Goal: Information Seeking & Learning: Check status

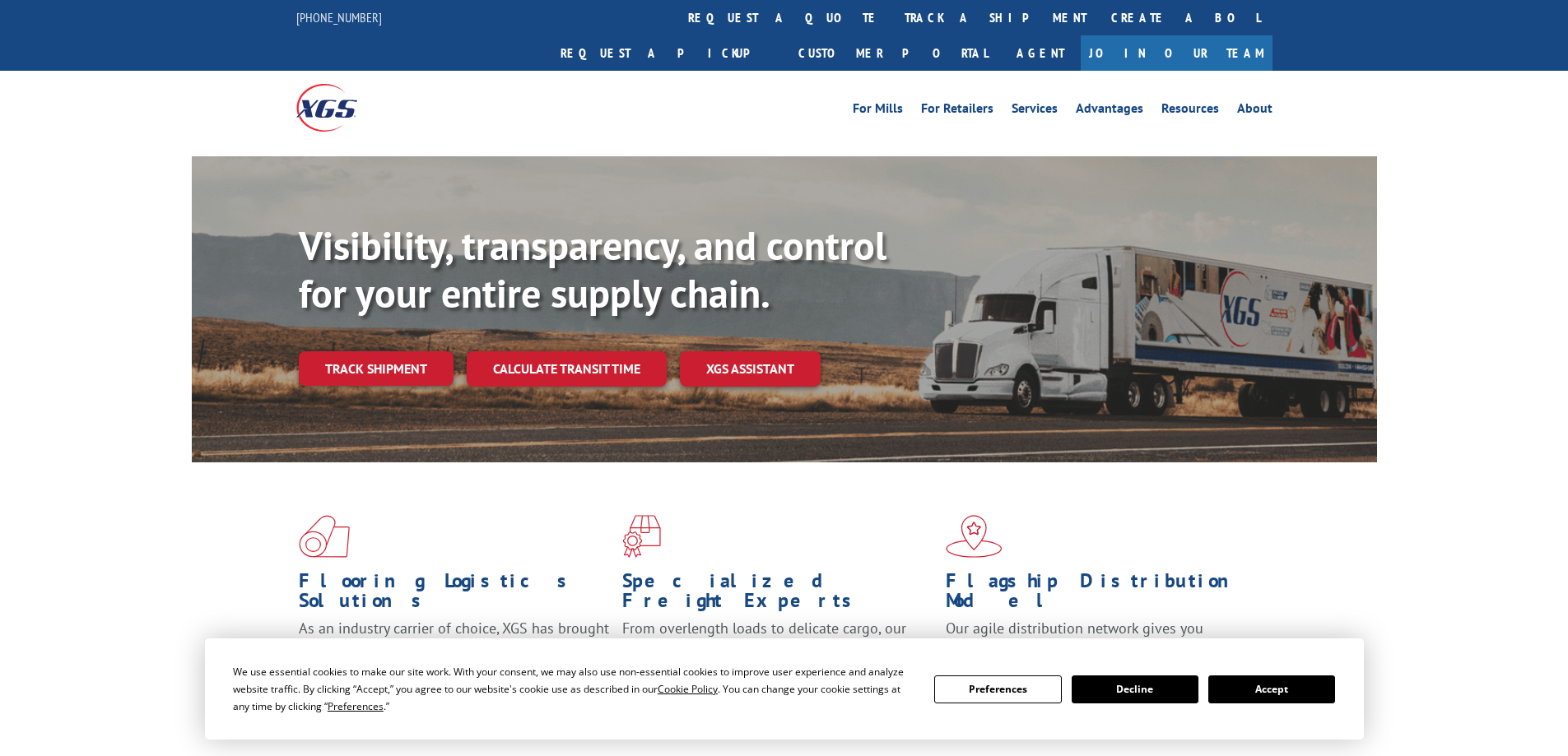
click at [1271, 682] on button "Accept" at bounding box center [1271, 690] width 127 height 28
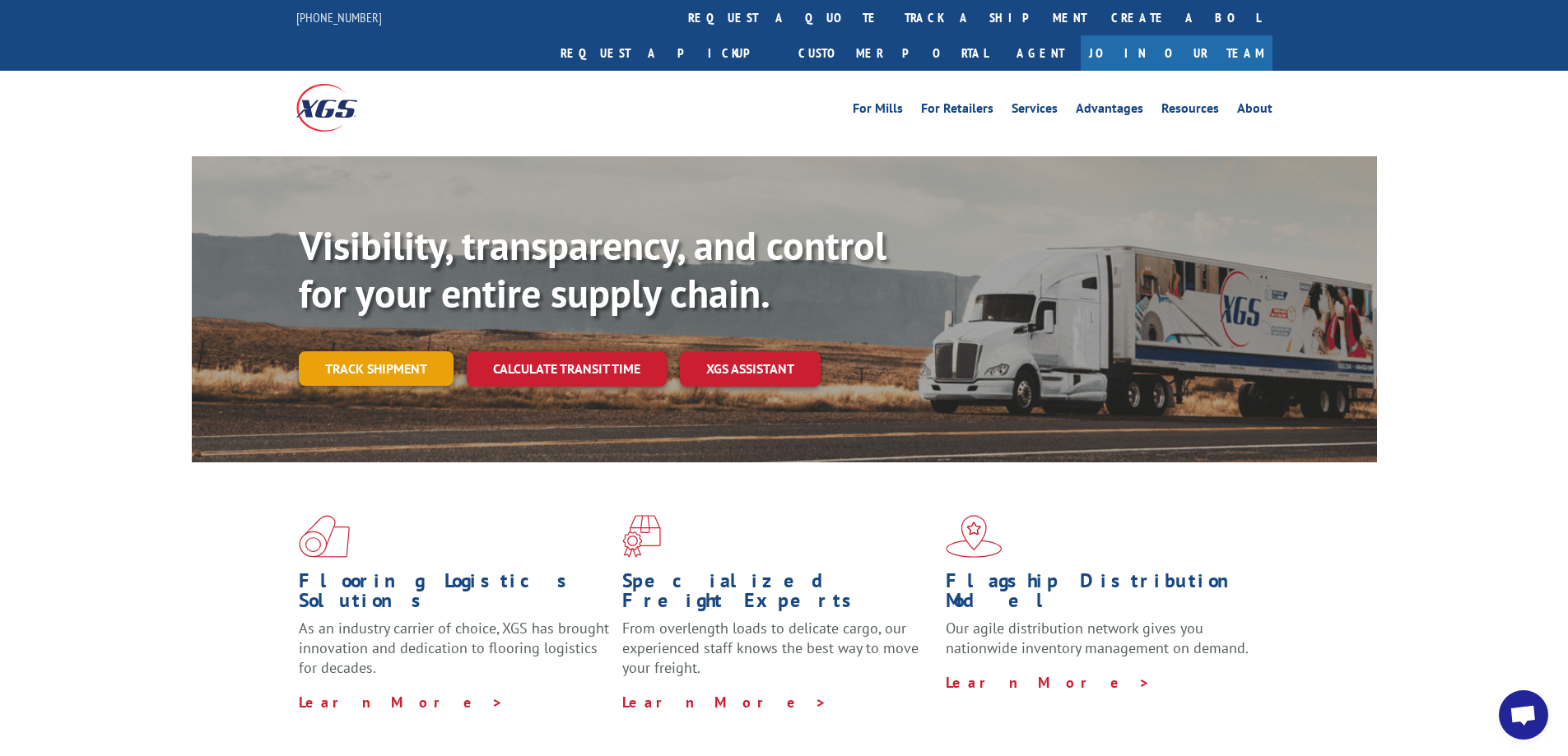
click at [383, 351] on link "Track shipment" at bounding box center [376, 368] width 154 height 35
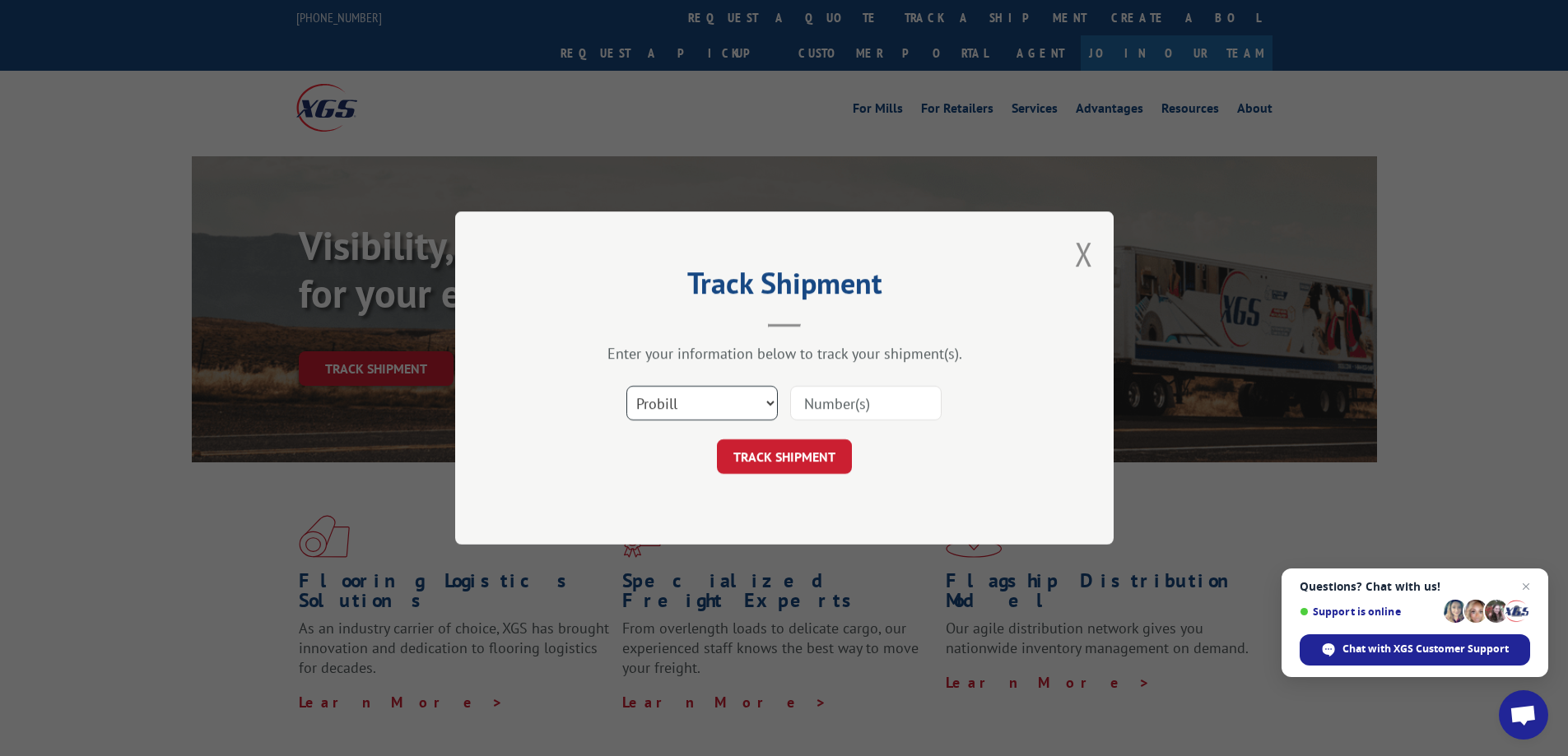
click at [671, 411] on select "Select category... Probill BOL PO" at bounding box center [701, 403] width 151 height 35
select select "bol"
click at [626, 386] on select "Select category... Probill BOL PO" at bounding box center [701, 403] width 151 height 35
click at [856, 413] on input at bounding box center [866, 403] width 151 height 35
paste input "7046143"
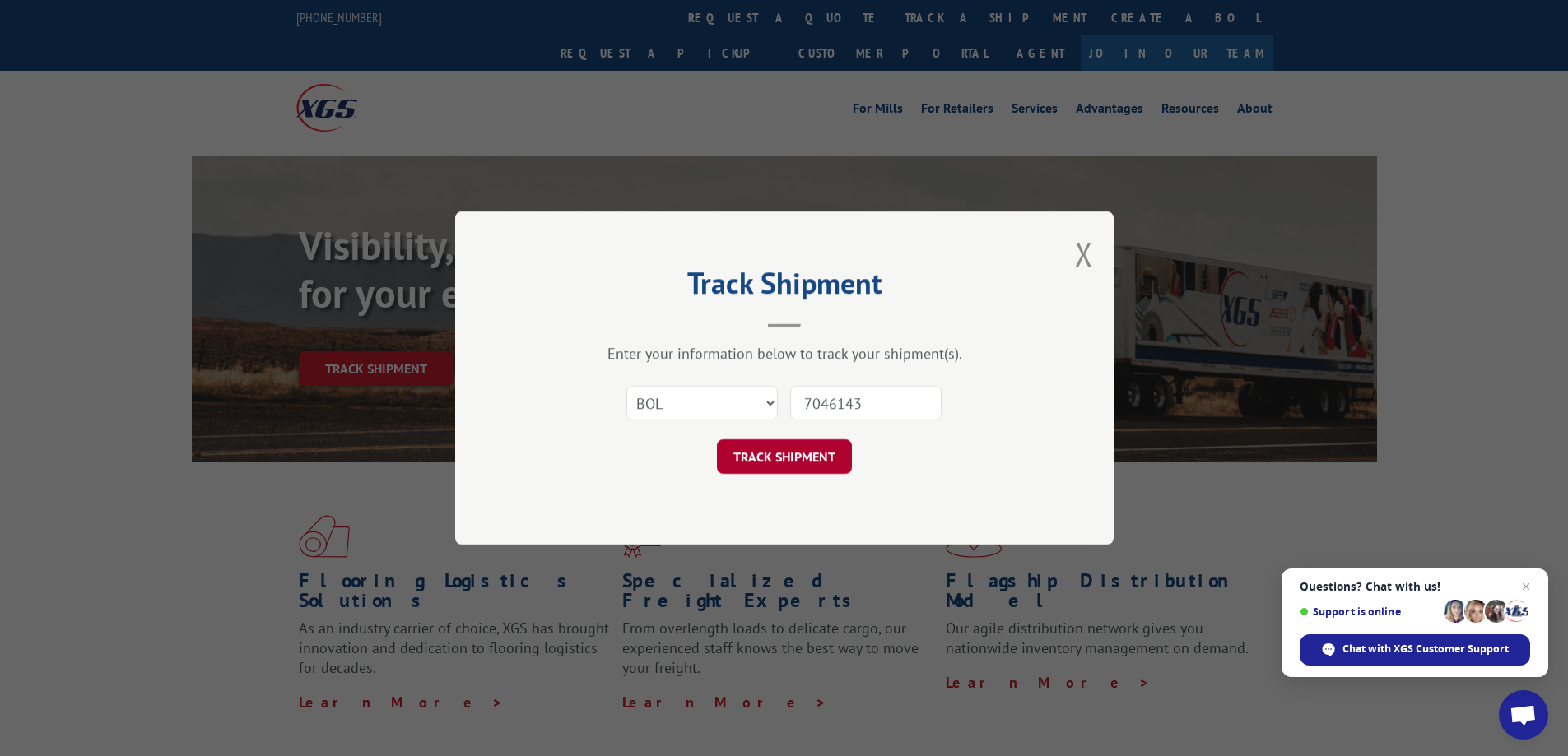
type input "7046143"
click at [801, 458] on button "TRACK SHIPMENT" at bounding box center [784, 456] width 135 height 35
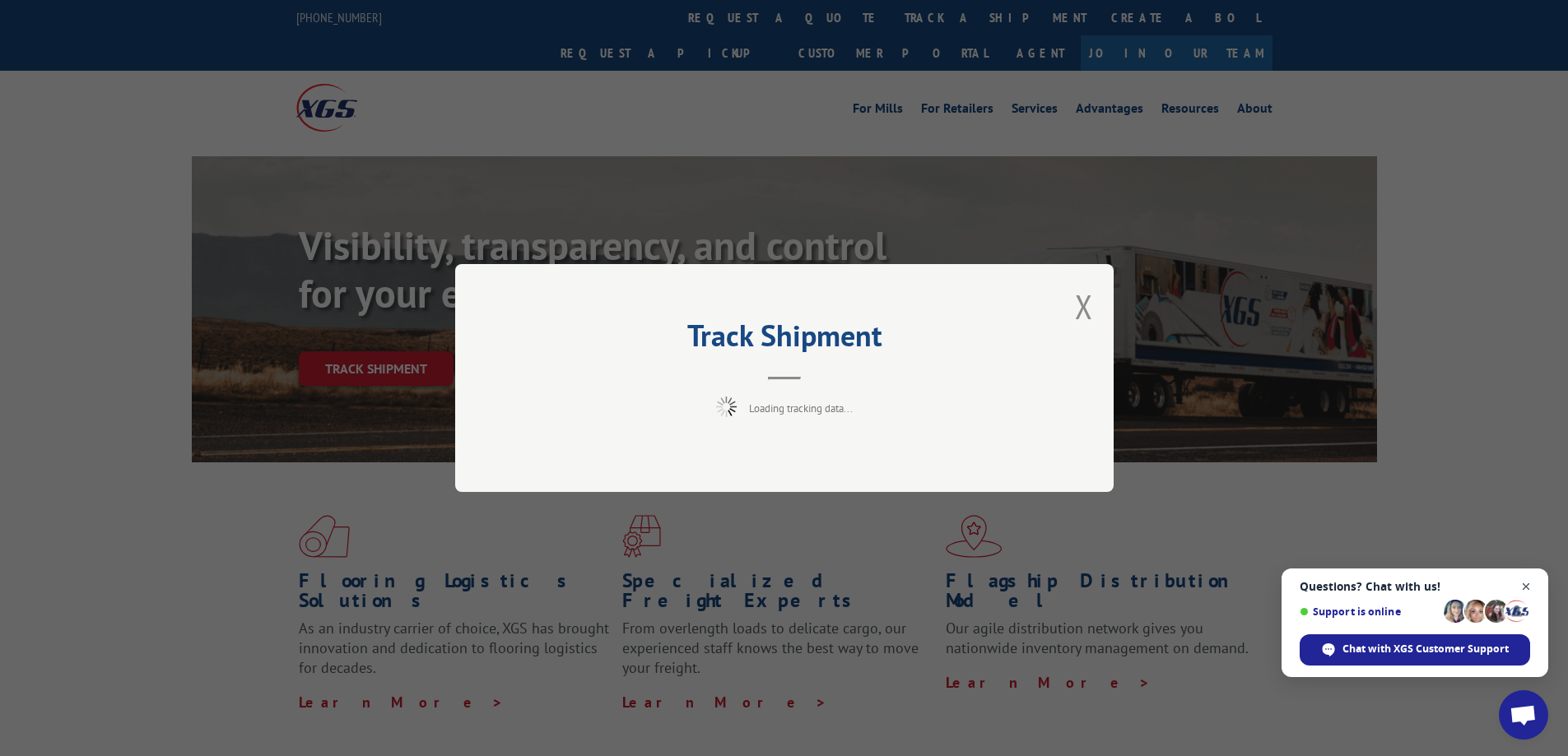
click at [1529, 581] on span "Close chat" at bounding box center [1526, 587] width 21 height 21
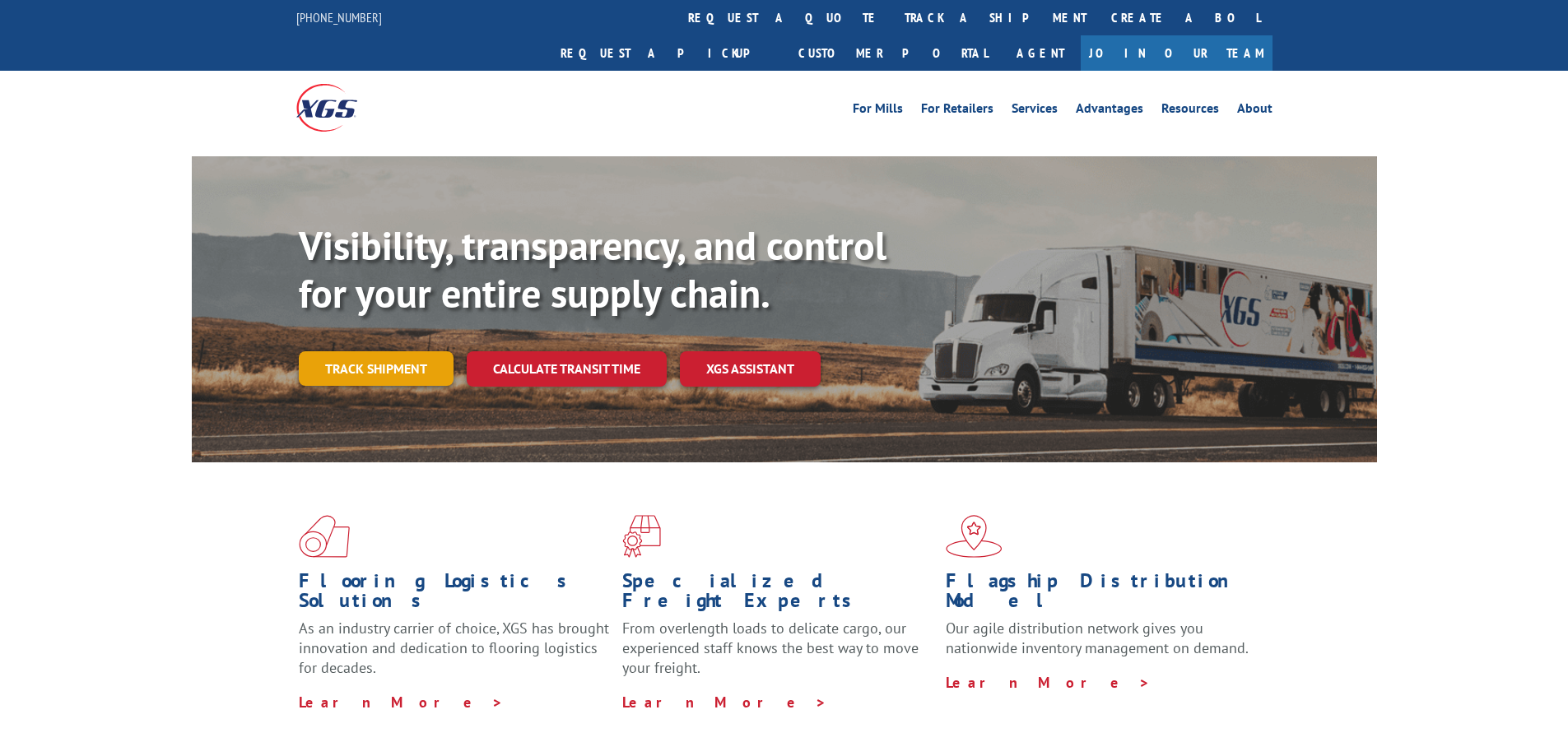
click at [399, 351] on link "Track shipment" at bounding box center [376, 368] width 154 height 35
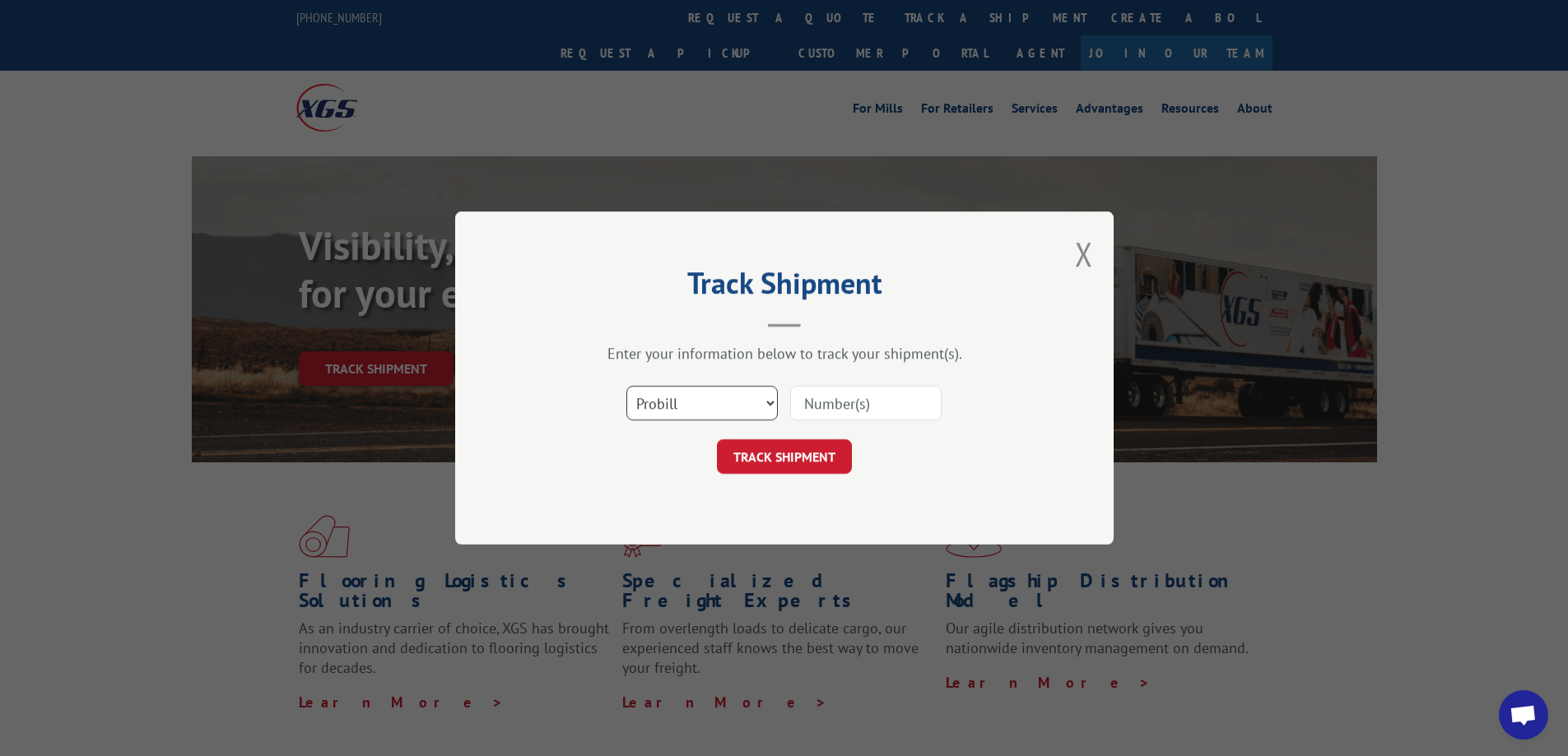
click at [634, 402] on select "Select category... Probill BOL PO" at bounding box center [701, 403] width 151 height 35
select select "bol"
click at [626, 386] on select "Select category... Probill BOL PO" at bounding box center [701, 403] width 151 height 35
click at [823, 410] on input at bounding box center [866, 403] width 151 height 35
paste input "7066119"
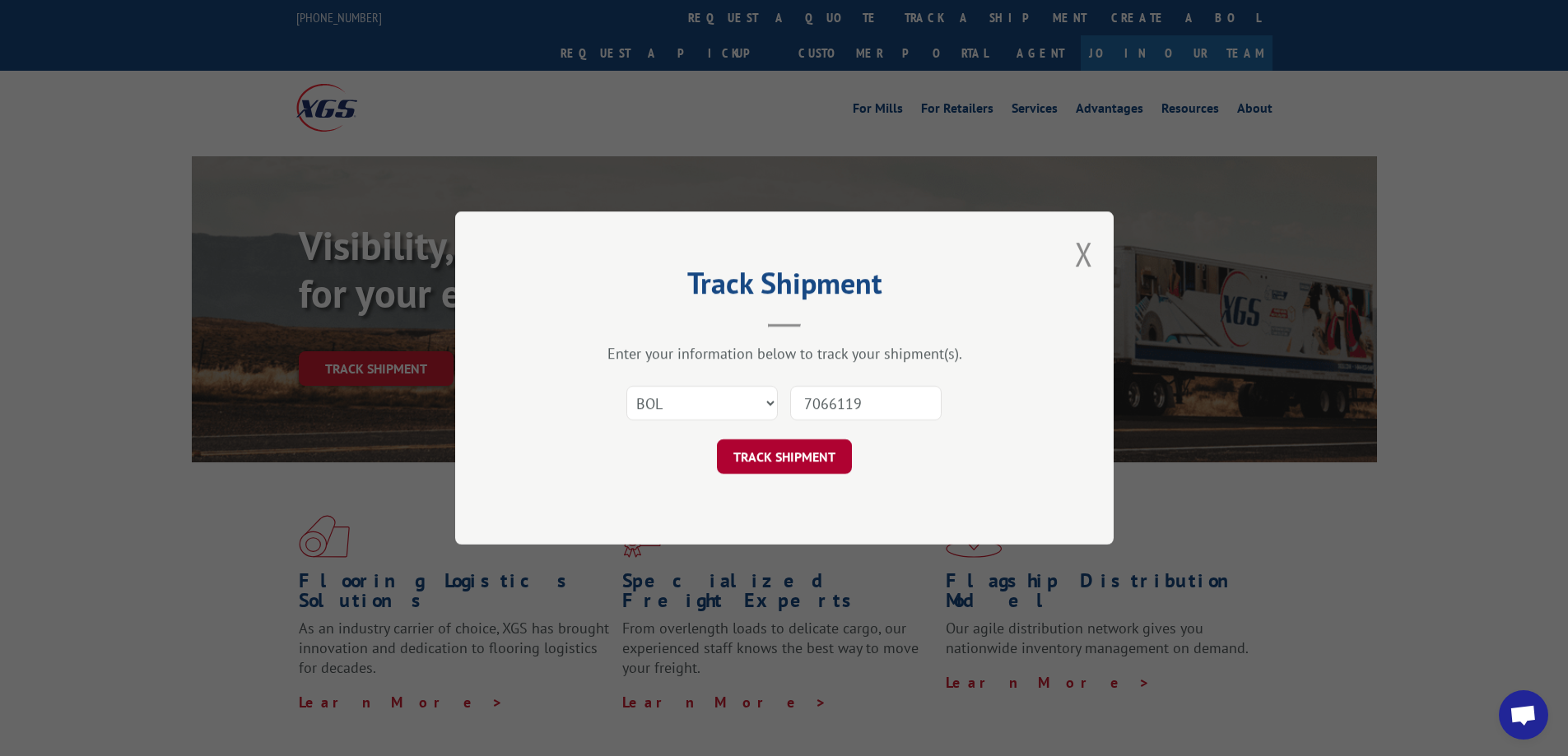
type input "7066119"
click at [791, 453] on button "TRACK SHIPMENT" at bounding box center [784, 456] width 135 height 35
